Goal: Task Accomplishment & Management: Manage account settings

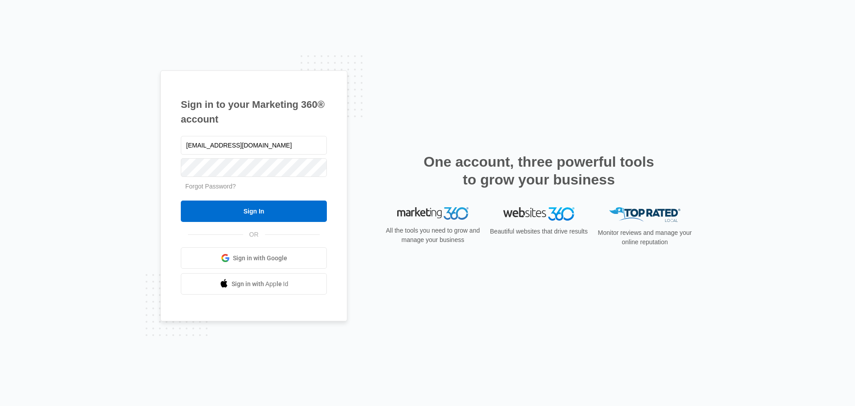
click at [272, 203] on input "Sign In" at bounding box center [254, 210] width 146 height 21
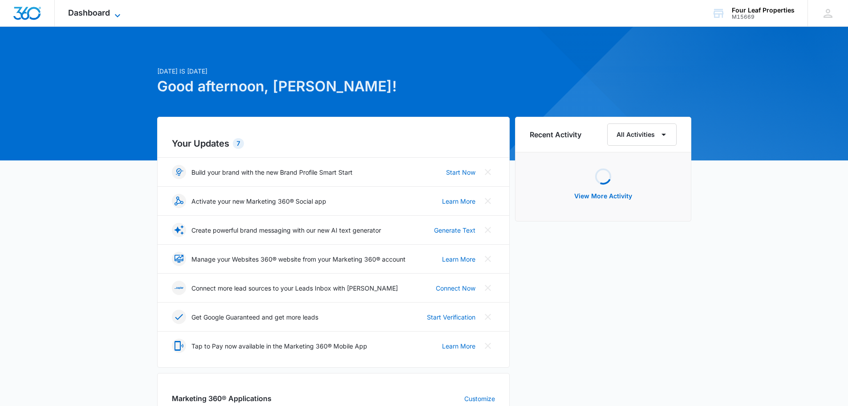
click at [98, 13] on span "Dashboard" at bounding box center [89, 12] width 42 height 9
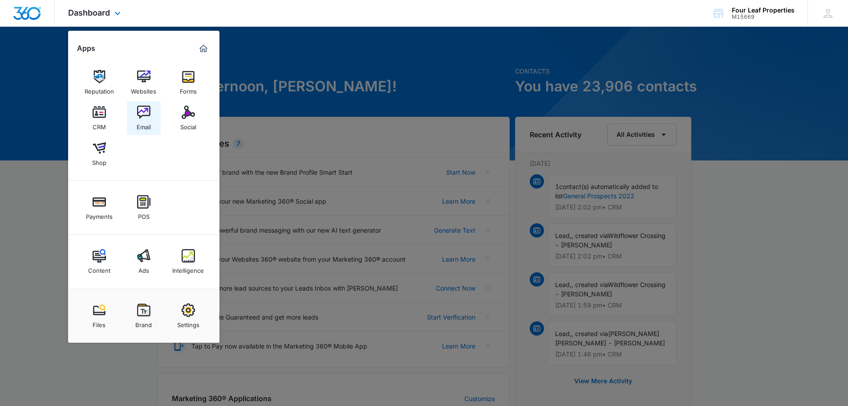
click at [134, 110] on link "Email" at bounding box center [144, 118] width 34 height 34
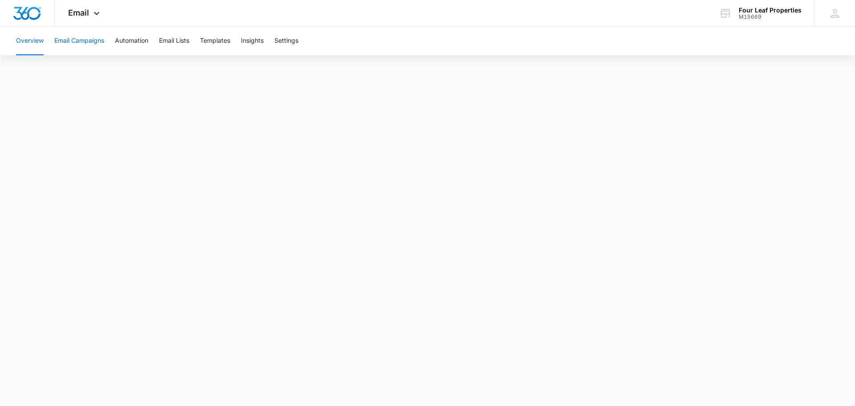
click at [65, 44] on button "Email Campaigns" at bounding box center [79, 41] width 50 height 28
